Goal: Task Accomplishment & Management: Complete application form

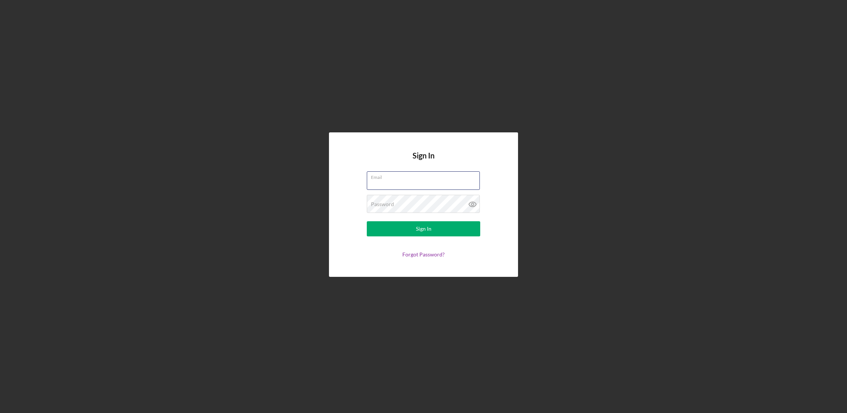
type input "[EMAIL_ADDRESS][DOMAIN_NAME]"
click at [423, 229] on button "Sign In" at bounding box center [423, 228] width 113 height 15
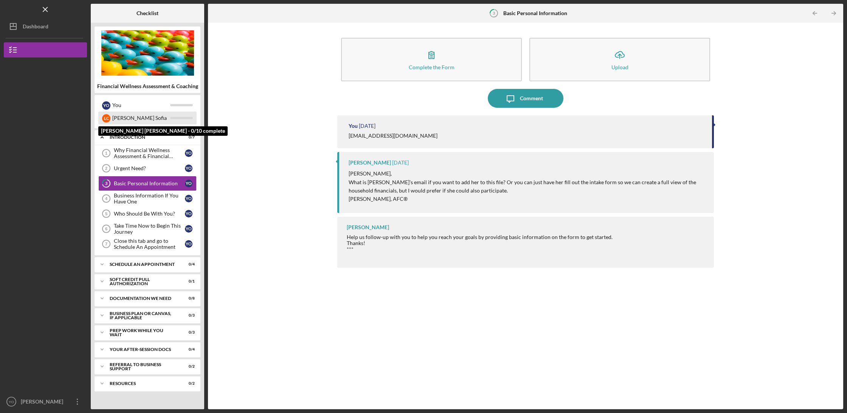
click at [126, 119] on div "[PERSON_NAME] Sofia" at bounding box center [141, 118] width 58 height 13
click at [143, 121] on div "[PERSON_NAME] Sofia" at bounding box center [141, 118] width 58 height 13
click at [136, 119] on div "[PERSON_NAME] Sofia" at bounding box center [141, 118] width 58 height 13
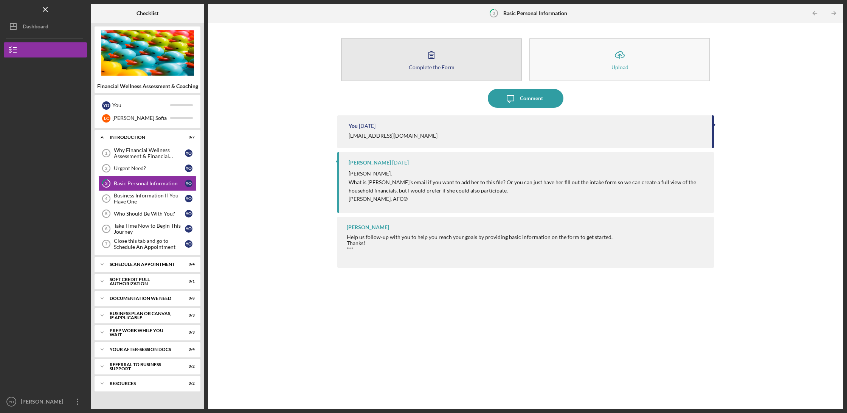
click at [438, 60] on icon "button" at bounding box center [431, 54] width 19 height 19
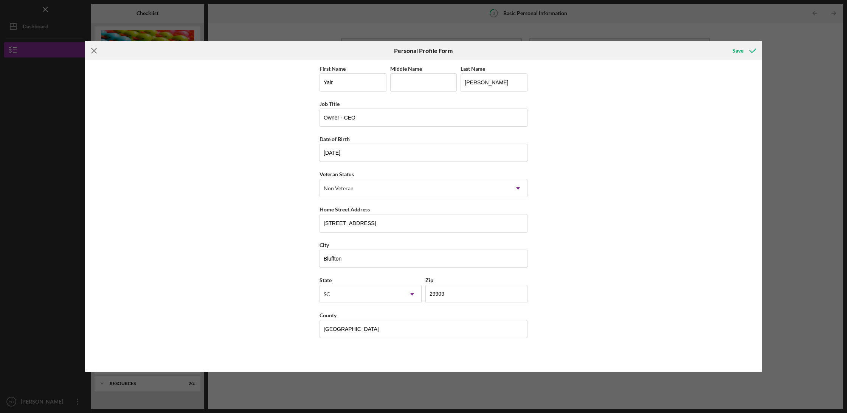
click at [96, 51] on icon "Icon/Menu Close" at bounding box center [94, 50] width 19 height 19
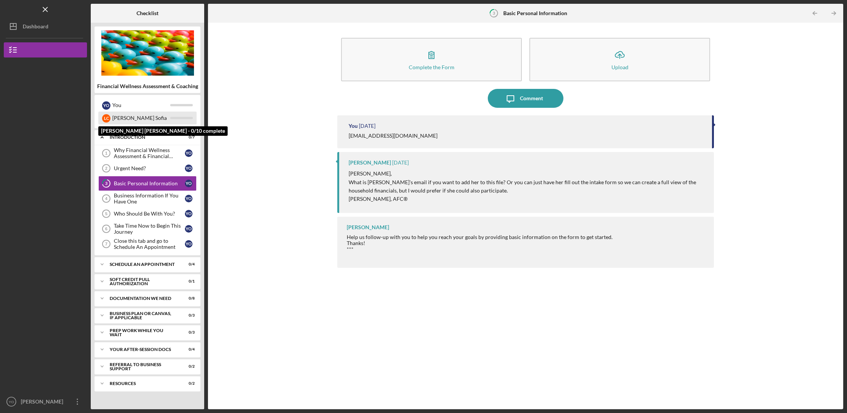
click at [141, 117] on div "[PERSON_NAME] Sofia" at bounding box center [141, 118] width 58 height 13
click at [104, 137] on icon "Icon/Expander" at bounding box center [102, 137] width 15 height 15
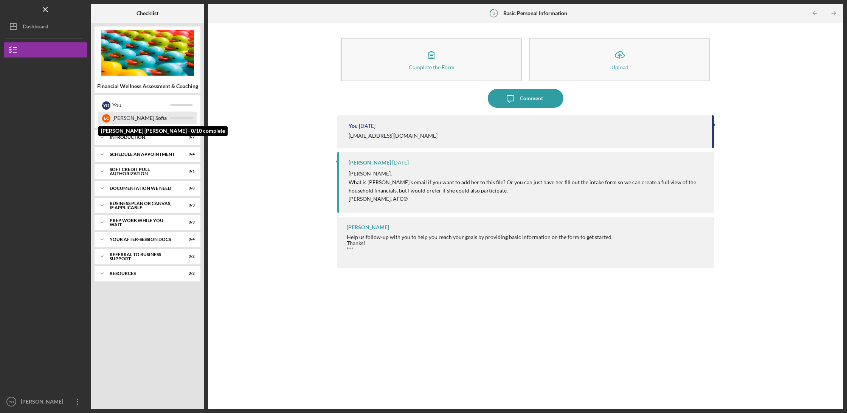
click at [126, 117] on div "[PERSON_NAME] Sofia" at bounding box center [141, 118] width 58 height 13
click at [102, 188] on icon "Icon/Expander" at bounding box center [102, 188] width 15 height 15
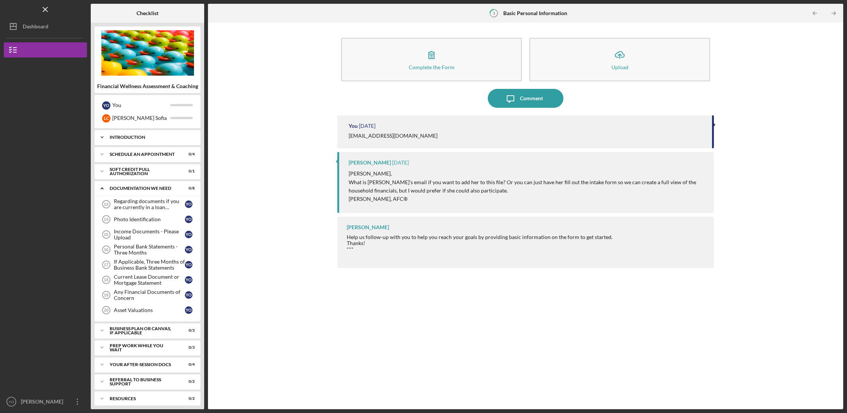
click at [101, 136] on polyline at bounding box center [102, 137] width 2 height 2
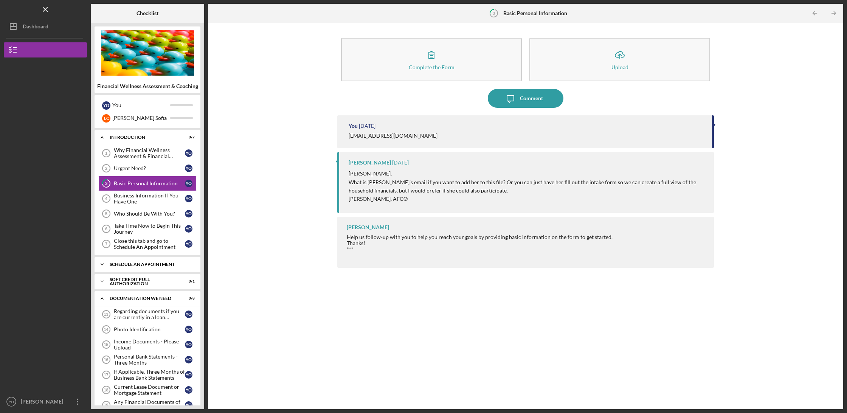
click at [101, 263] on icon "Icon/Expander" at bounding box center [102, 264] width 15 height 15
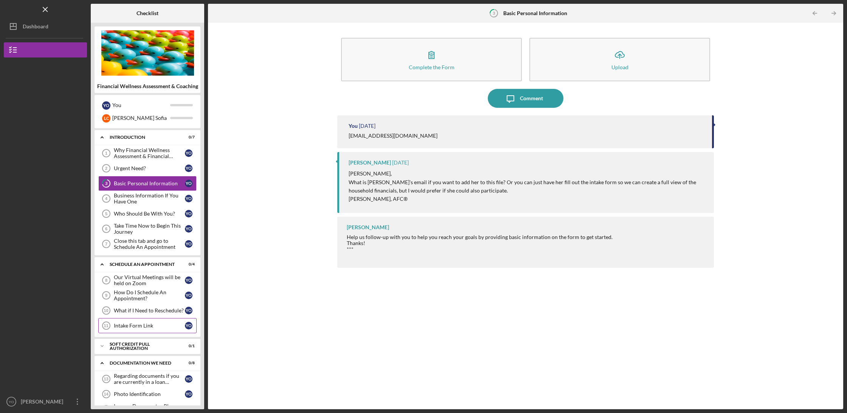
click at [134, 322] on link "Intake Form Link 11 Intake Form Link Y O" at bounding box center [147, 325] width 98 height 15
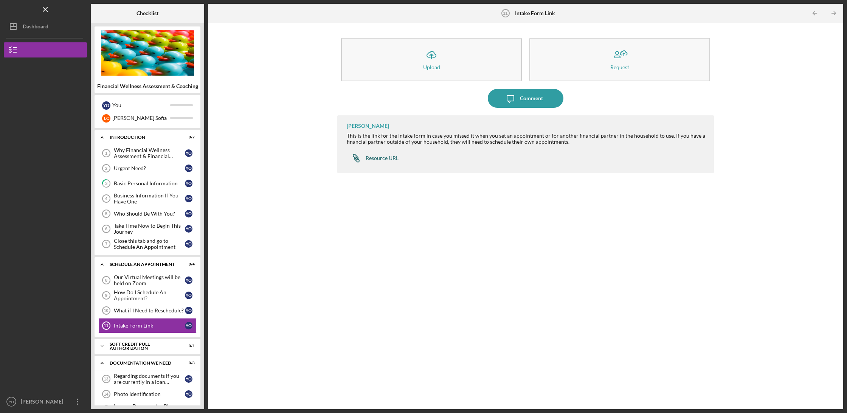
click at [380, 157] on div "Resource URL" at bounding box center [382, 158] width 33 height 6
click at [153, 182] on div "Basic Personal Information" at bounding box center [149, 183] width 71 height 6
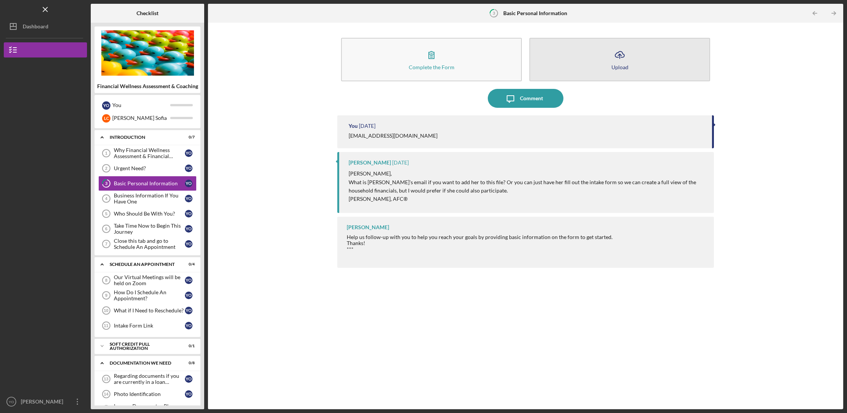
click at [616, 56] on icon "Icon/Upload" at bounding box center [619, 54] width 19 height 19
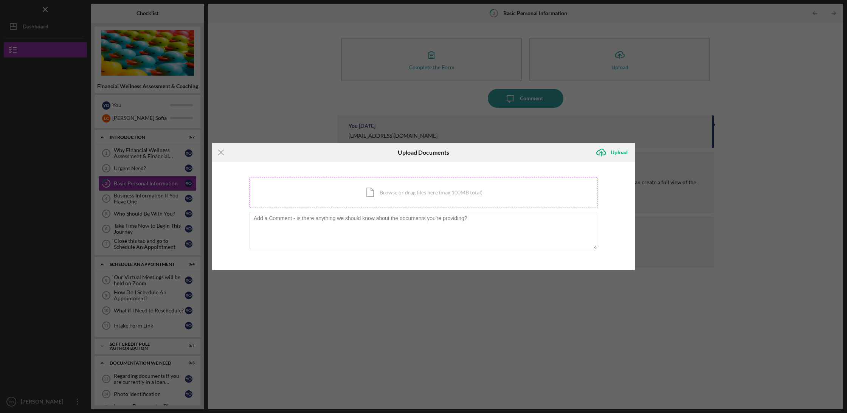
click at [434, 194] on div "Icon/Document Browse or drag files here (max 100MB total) Tap to choose files o…" at bounding box center [423, 192] width 348 height 31
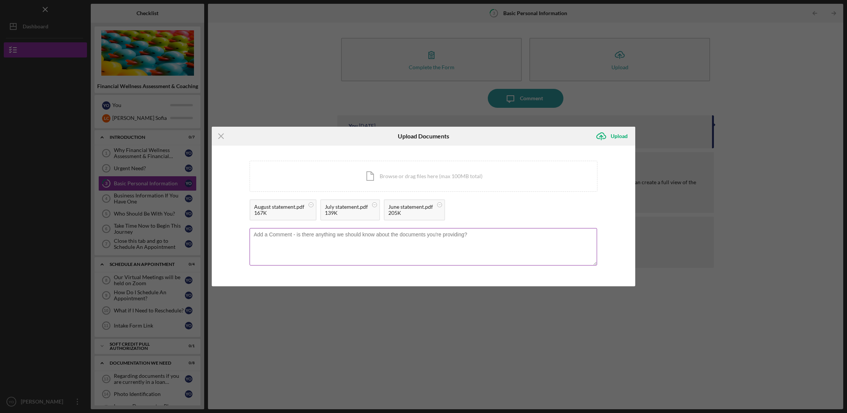
click at [335, 240] on textarea at bounding box center [422, 246] width 347 height 37
drag, startPoint x: 349, startPoint y: 239, endPoint x: 492, endPoint y: 246, distance: 142.7
click at [492, 246] on textarea "[PERSON_NAME]'s las 3 month bank statementes" at bounding box center [422, 246] width 347 height 37
type textarea "[PERSON_NAME]'s las 3 month bank statements"
click at [609, 135] on icon "Icon/Upload" at bounding box center [601, 136] width 19 height 19
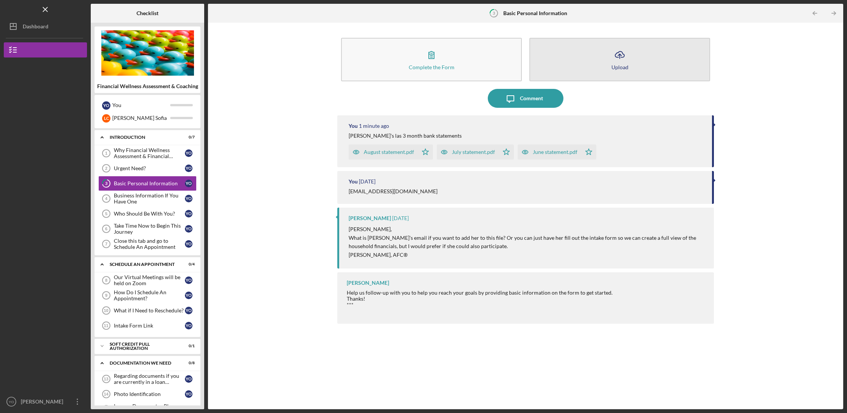
click at [618, 56] on icon "Icon/Upload" at bounding box center [619, 54] width 19 height 19
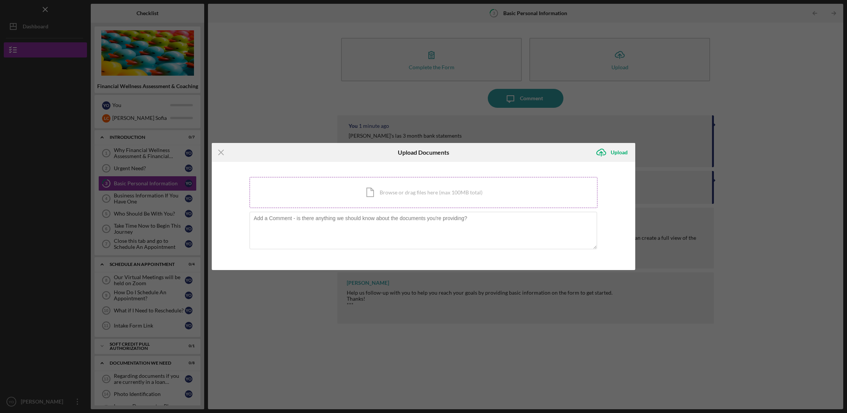
click at [375, 191] on div "Icon/Document Browse or drag files here (max 100MB total) Tap to choose files o…" at bounding box center [423, 192] width 348 height 31
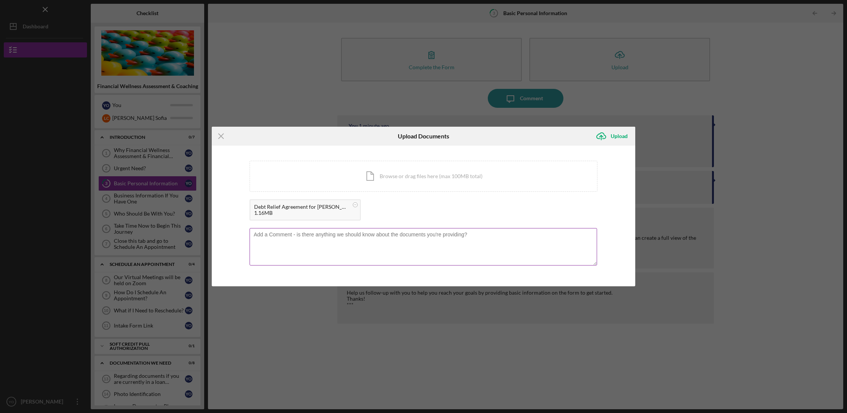
click at [355, 236] on textarea at bounding box center [422, 246] width 347 height 37
type textarea "Debt relief agreement with National debt relief"
click at [618, 133] on div "Upload" at bounding box center [619, 136] width 17 height 15
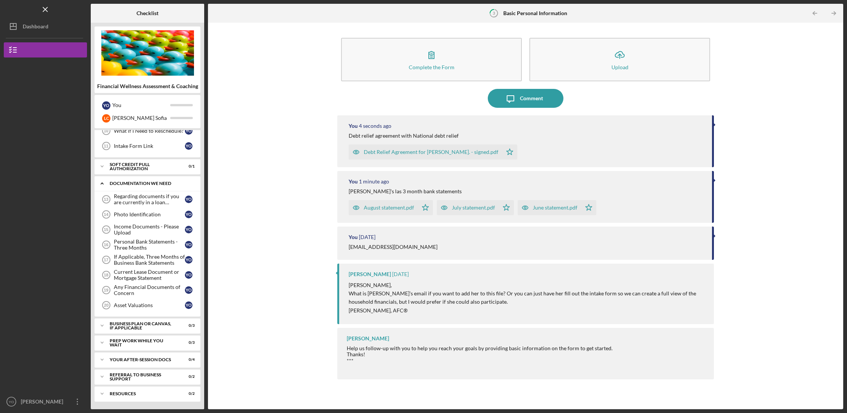
scroll to position [180, 0]
click at [79, 400] on icon "Icon/Overflow" at bounding box center [77, 401] width 19 height 19
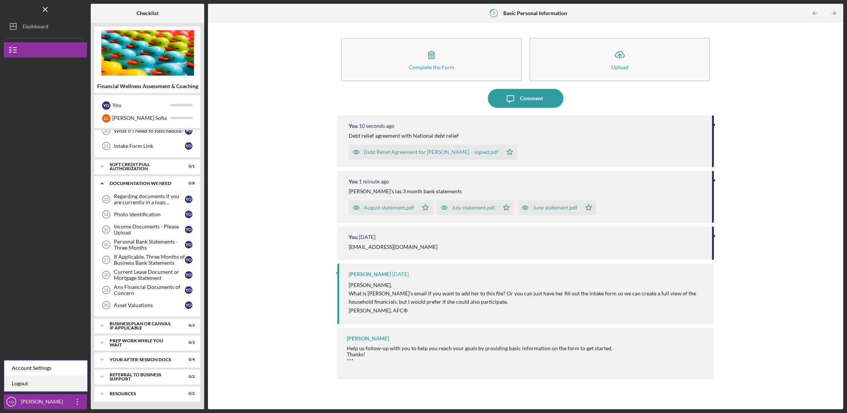
click at [27, 386] on link "Logout" at bounding box center [45, 383] width 83 height 15
